Goal: Task Accomplishment & Management: Manage account settings

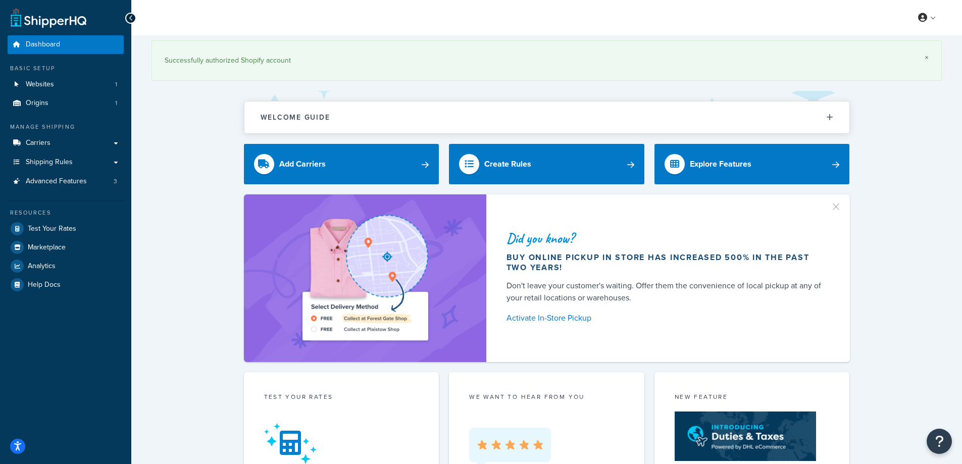
click at [926, 57] on link "×" at bounding box center [926, 58] width 4 height 8
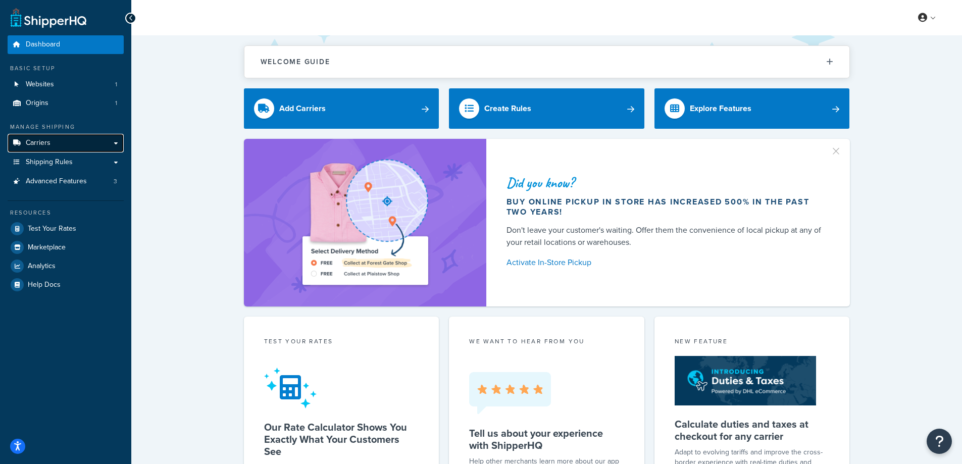
click at [56, 138] on link "Carriers" at bounding box center [66, 143] width 116 height 19
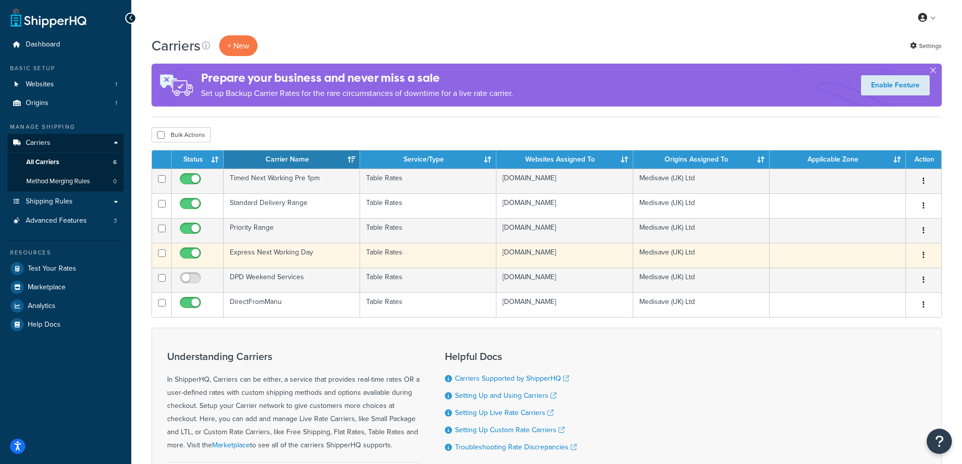
click at [307, 249] on td "Express Next Working Day" at bounding box center [292, 255] width 136 height 25
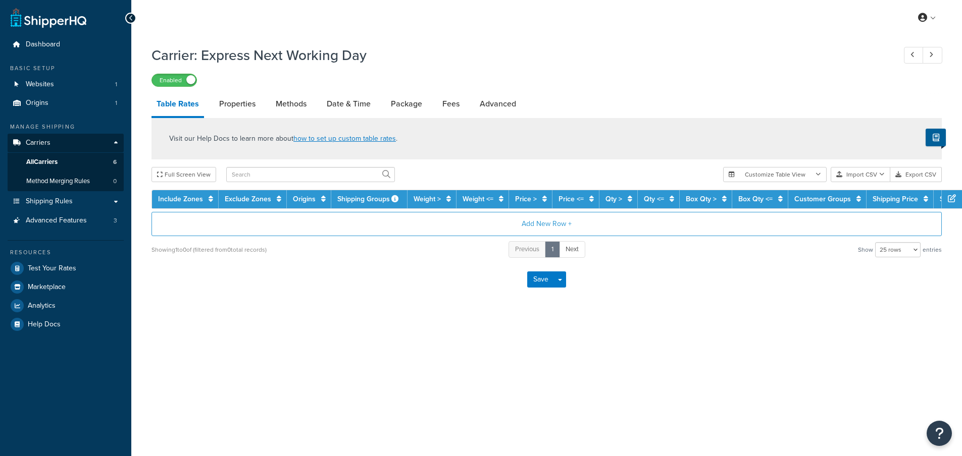
select select "25"
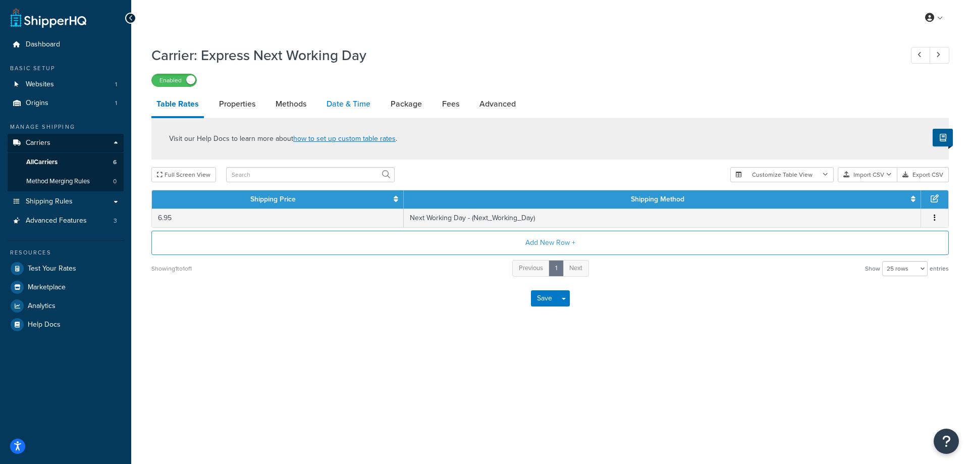
click at [341, 109] on link "Date & Time" at bounding box center [349, 104] width 54 height 24
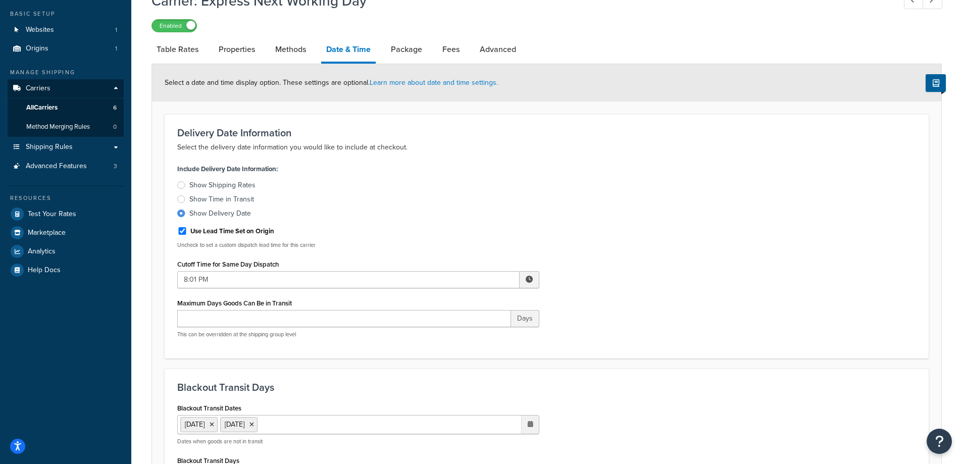
scroll to position [151, 0]
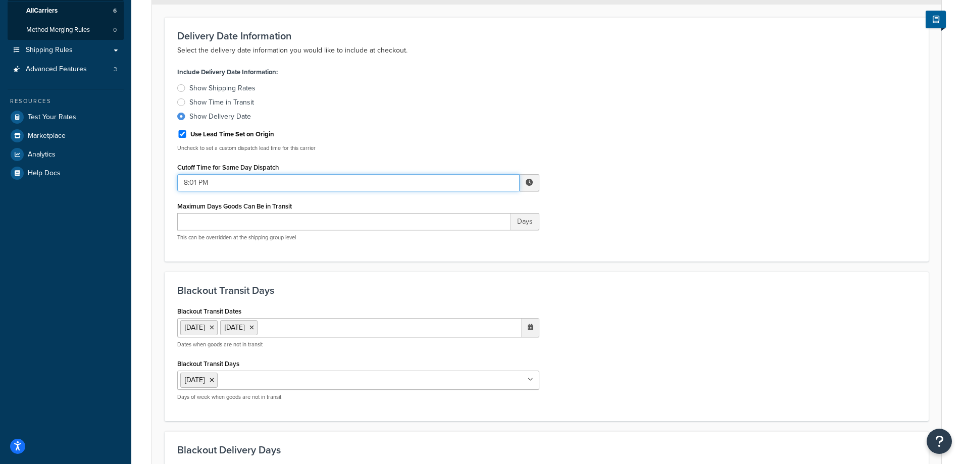
click at [188, 181] on input "8:01 PM" at bounding box center [348, 182] width 342 height 17
type input "12:01 PM"
click at [606, 203] on div "Include Delivery Date Information: Show Shipping Rates Show Time in Transit Sho…" at bounding box center [547, 157] width 754 height 184
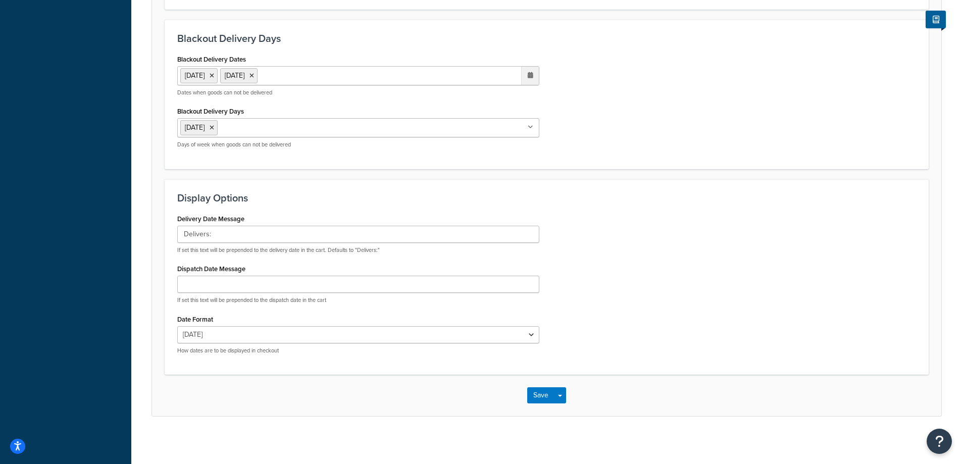
scroll to position [566, 0]
click at [531, 396] on button "Save" at bounding box center [540, 392] width 27 height 16
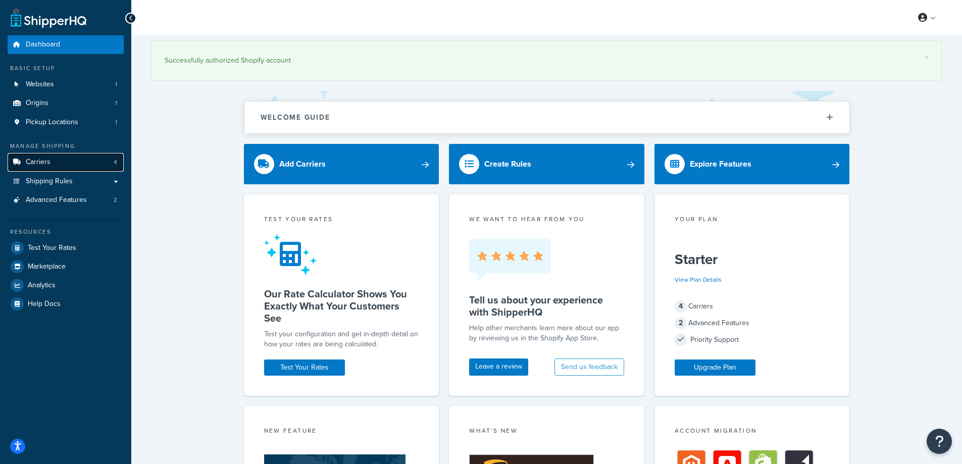
click at [71, 159] on link "Carriers 4" at bounding box center [66, 162] width 116 height 19
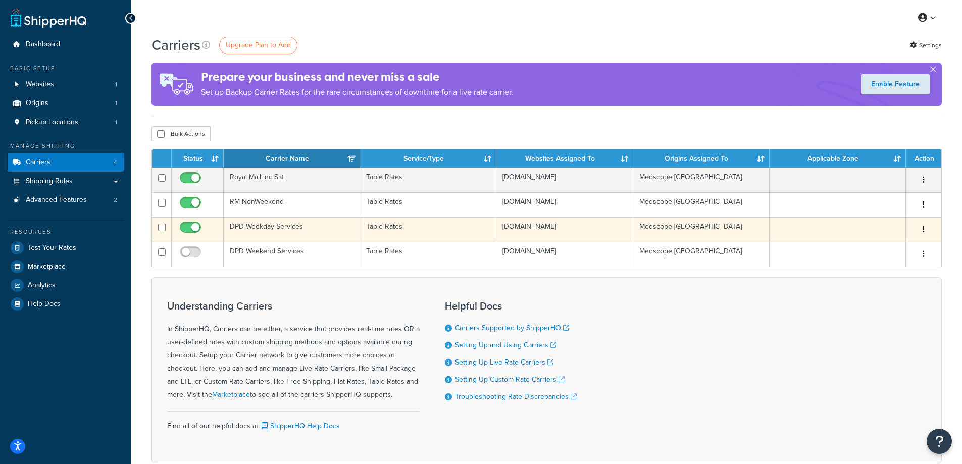
click at [284, 226] on td "DPD-Weekday Services" at bounding box center [292, 229] width 136 height 25
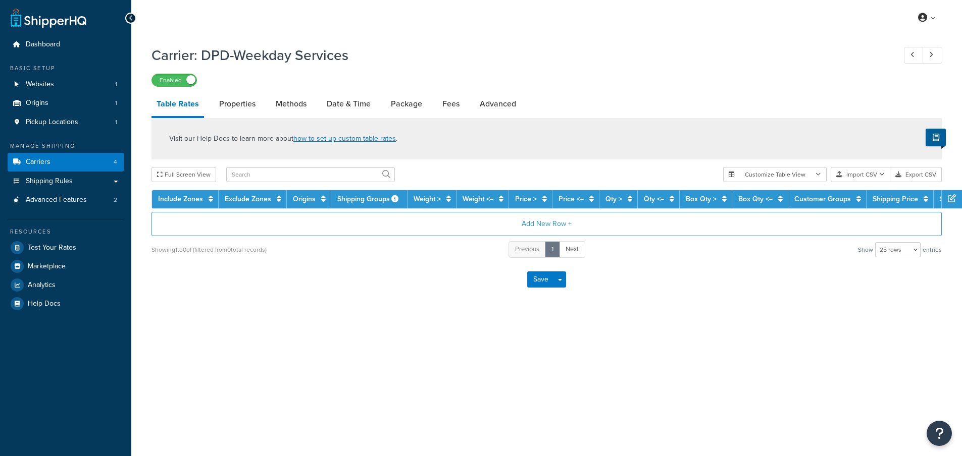
select select "25"
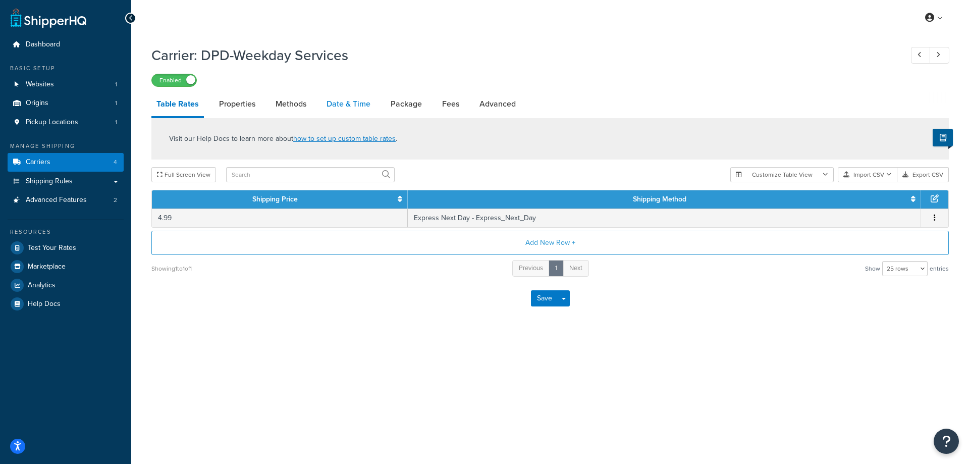
click at [341, 109] on link "Date & Time" at bounding box center [349, 104] width 54 height 24
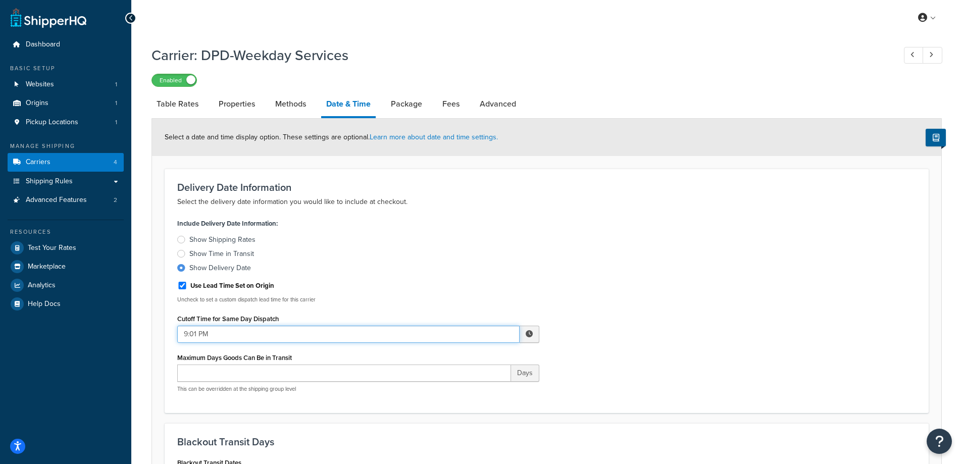
click at [187, 328] on input "9:01 PM" at bounding box center [348, 334] width 342 height 17
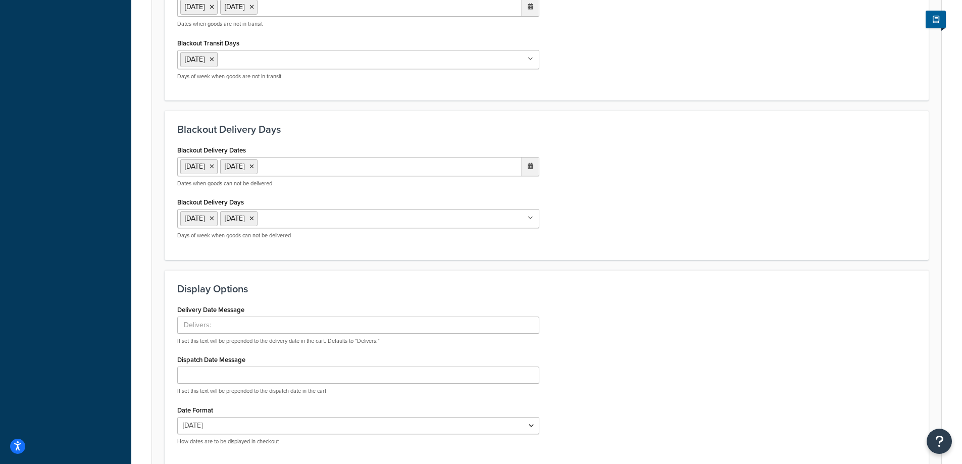
scroll to position [566, 0]
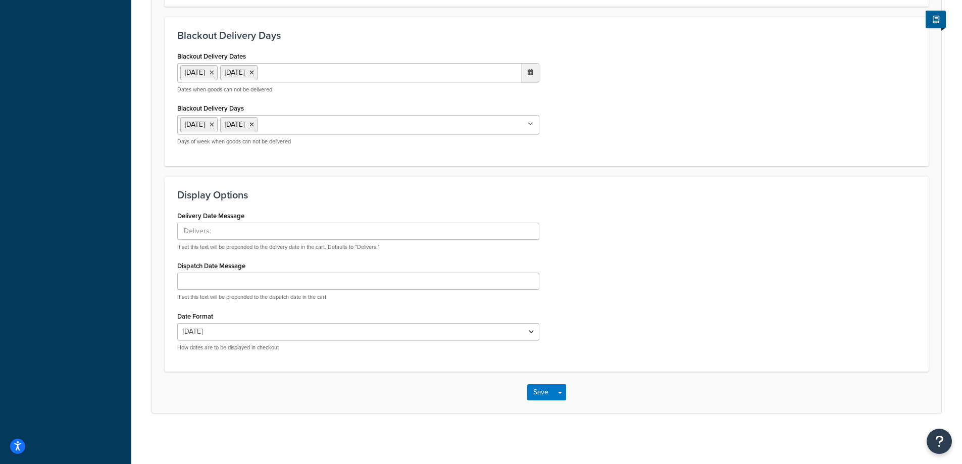
type input "12:01 PM"
click at [685, 197] on h3 "Display Options" at bounding box center [546, 194] width 739 height 11
click at [532, 395] on button "Save" at bounding box center [540, 392] width 27 height 16
